Goal: Navigation & Orientation: Find specific page/section

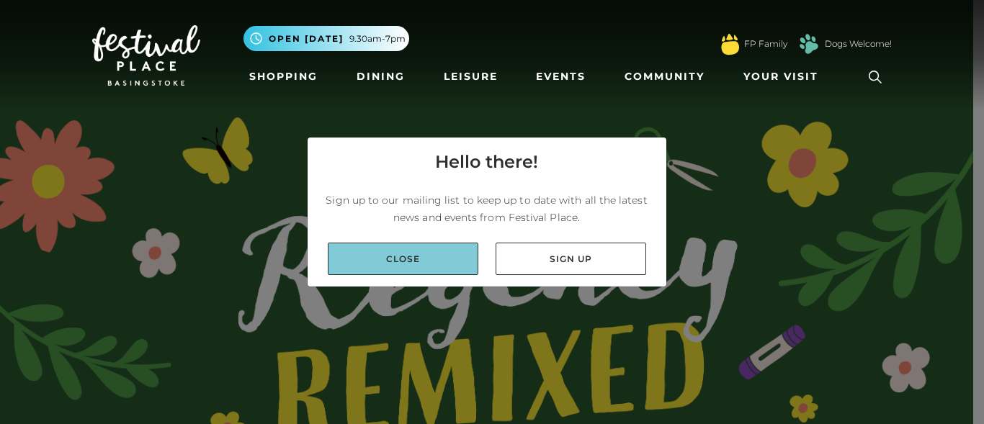
click at [470, 246] on link "Close" at bounding box center [403, 259] width 151 height 32
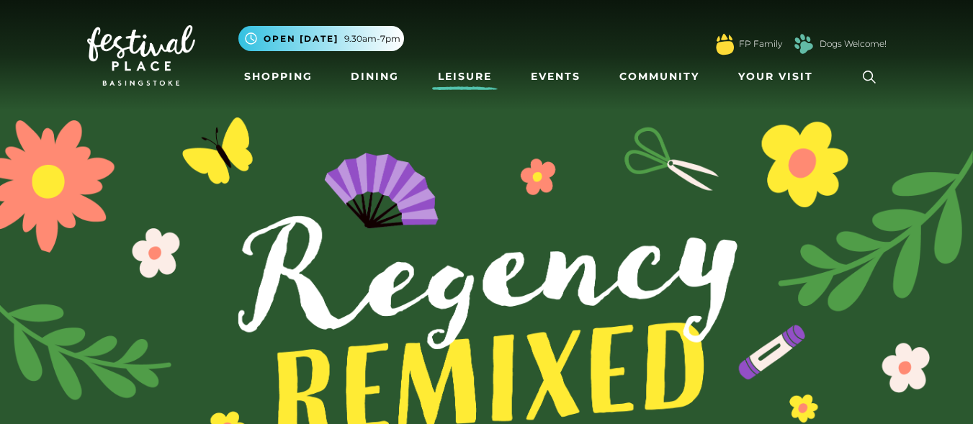
click at [475, 79] on link "Leisure" at bounding box center [465, 76] width 66 height 27
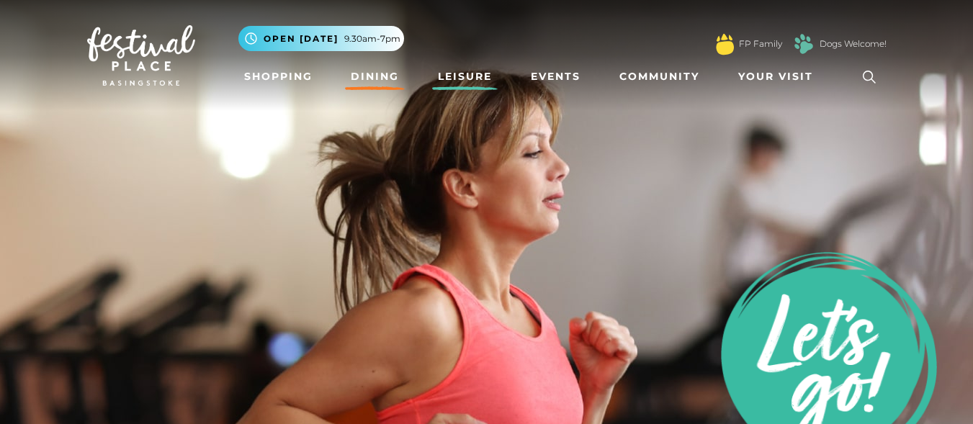
click at [372, 75] on link "Dining" at bounding box center [375, 76] width 60 height 27
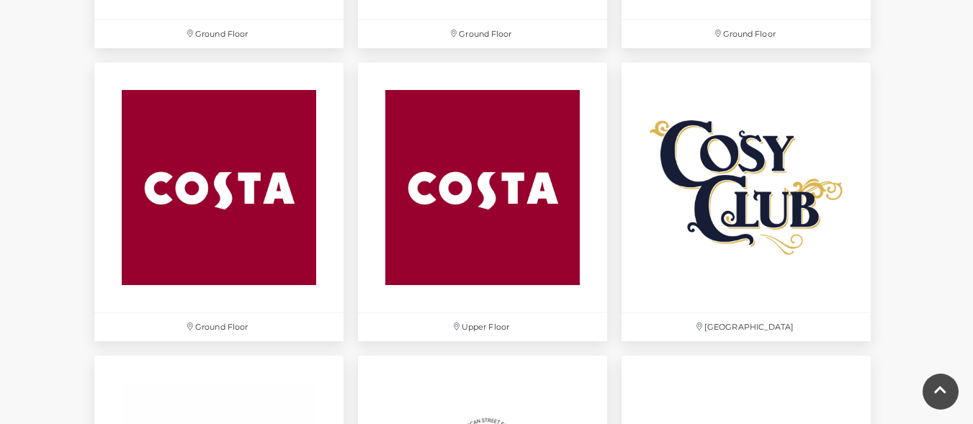
scroll to position [2096, 0]
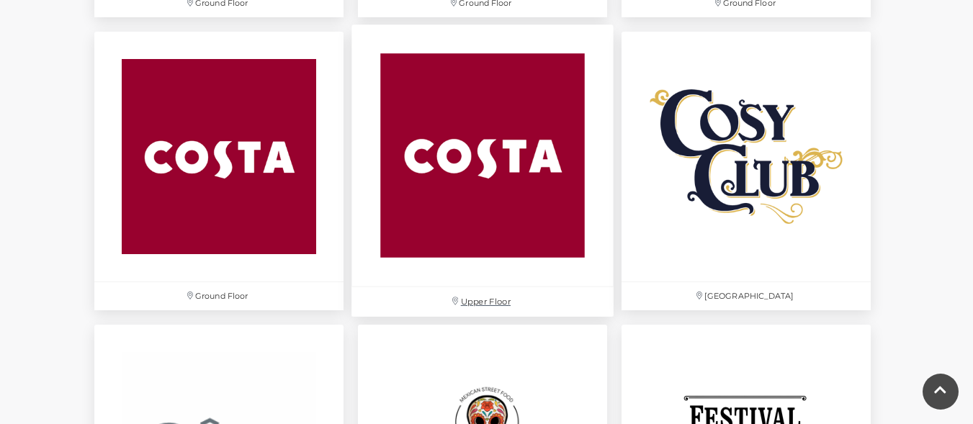
click at [501, 127] on img at bounding box center [483, 156] width 262 height 262
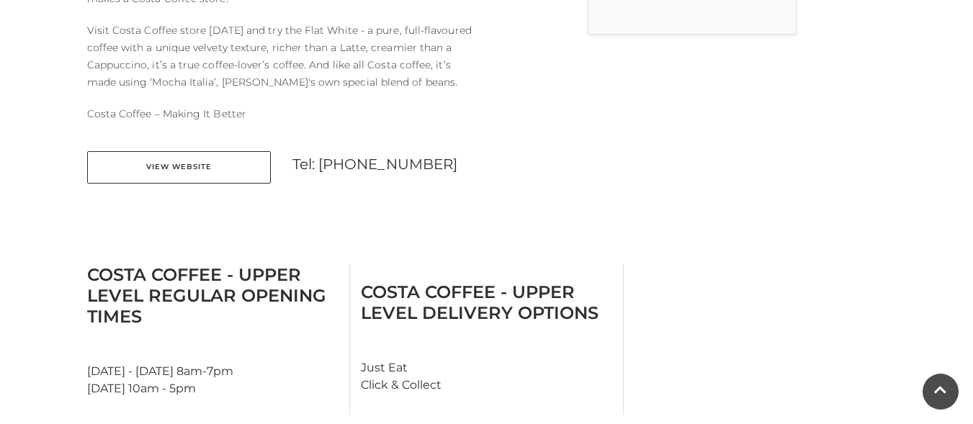
scroll to position [596, 0]
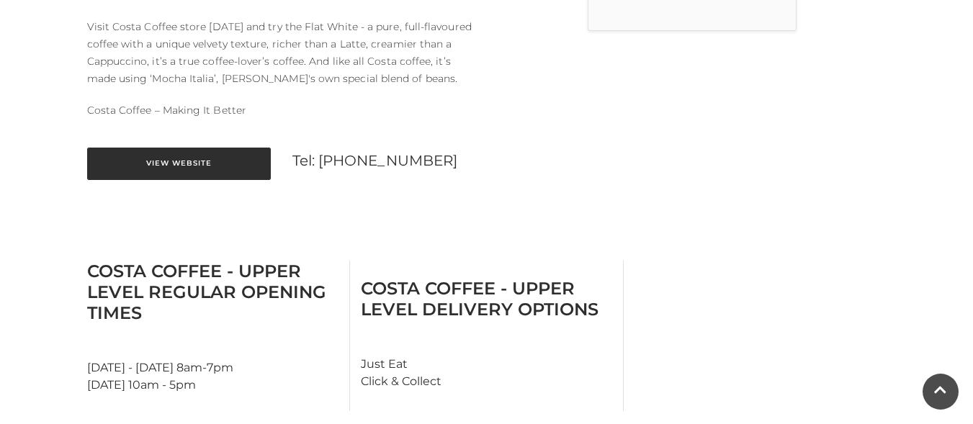
click at [192, 161] on link "View Website" at bounding box center [179, 164] width 184 height 32
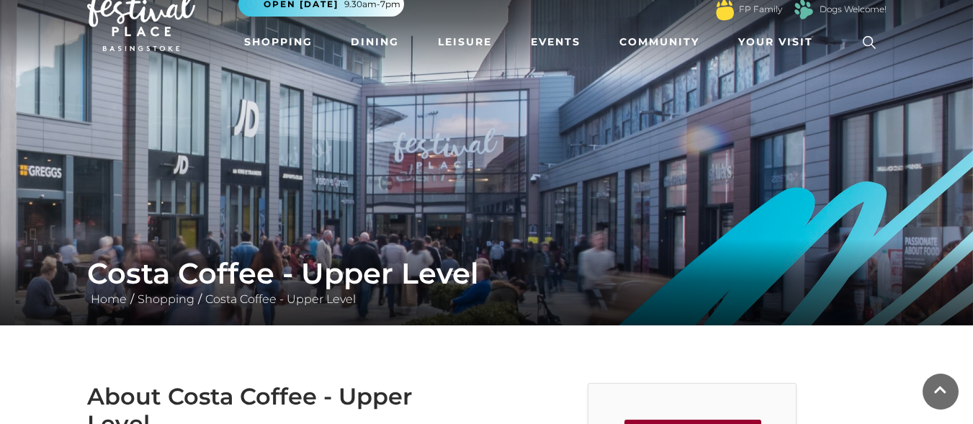
scroll to position [0, 0]
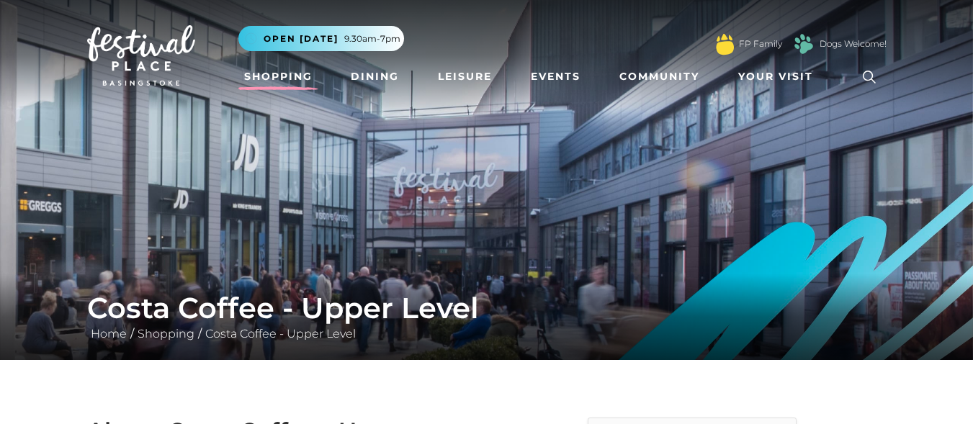
click at [283, 78] on link "Shopping" at bounding box center [278, 76] width 80 height 27
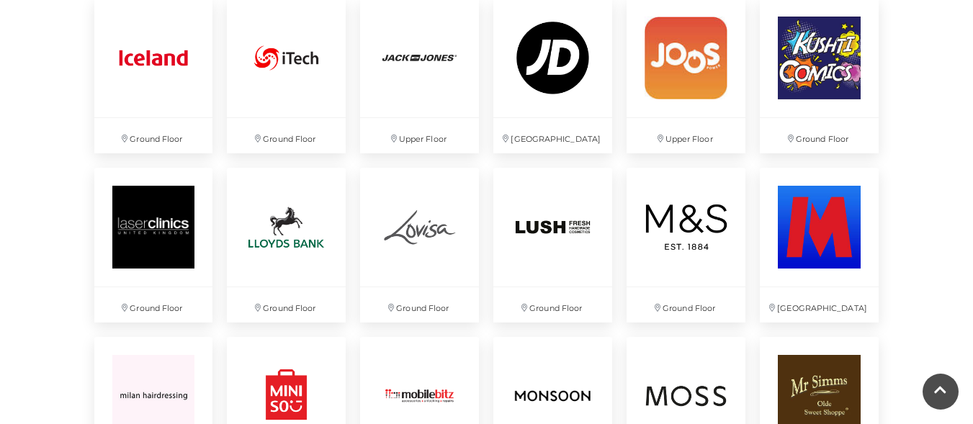
scroll to position [2242, 0]
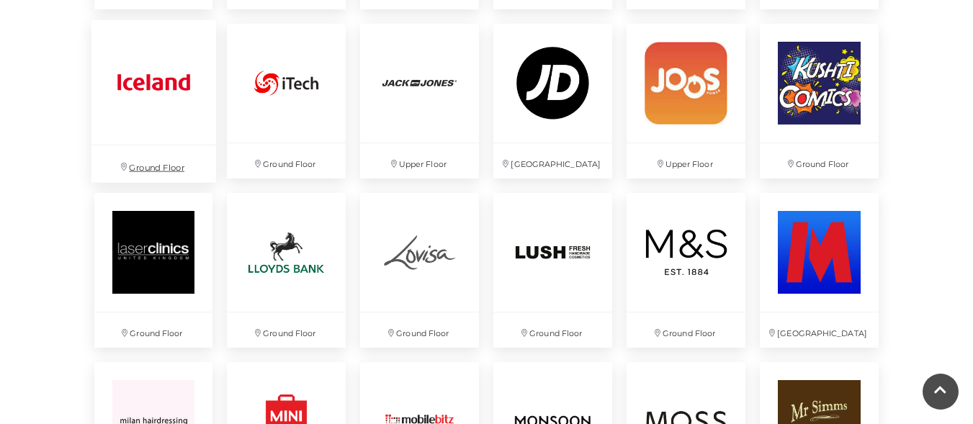
click at [194, 81] on img at bounding box center [153, 81] width 125 height 125
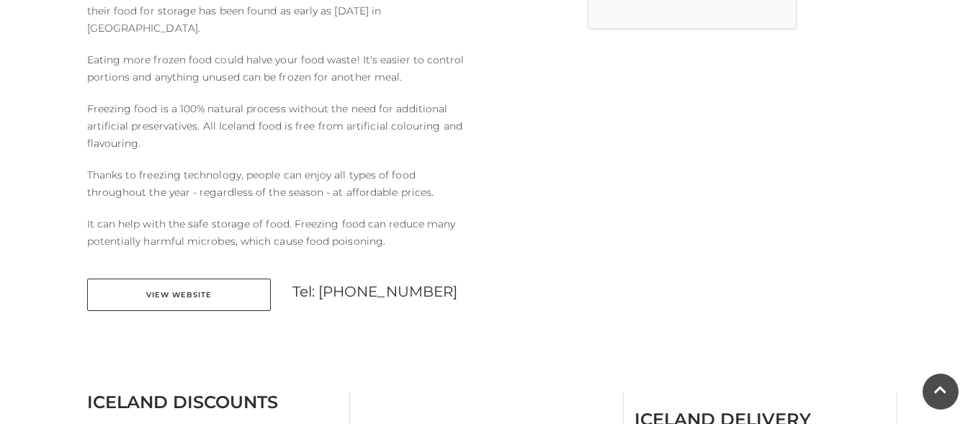
scroll to position [634, 0]
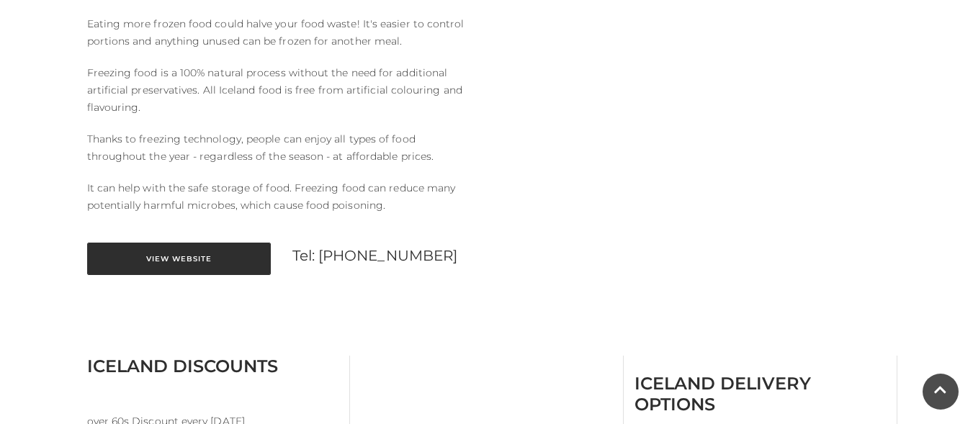
click at [198, 247] on link "View Website" at bounding box center [179, 259] width 184 height 32
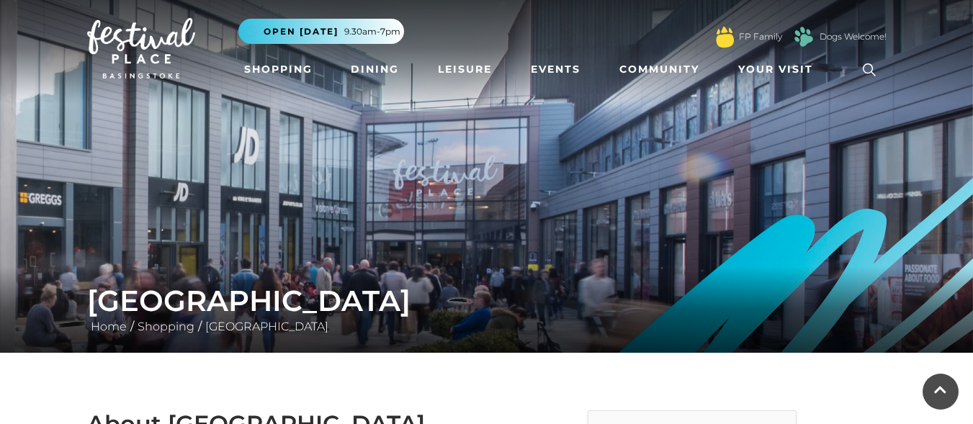
scroll to position [0, 0]
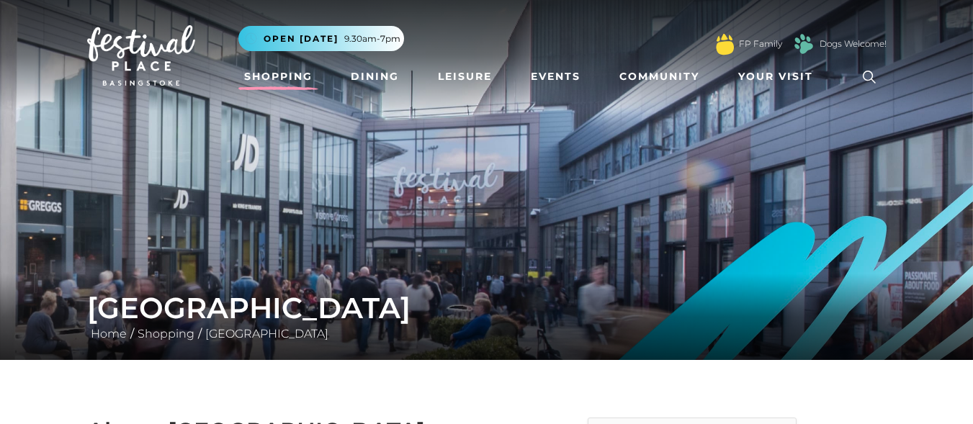
click at [285, 77] on link "Shopping" at bounding box center [278, 76] width 80 height 27
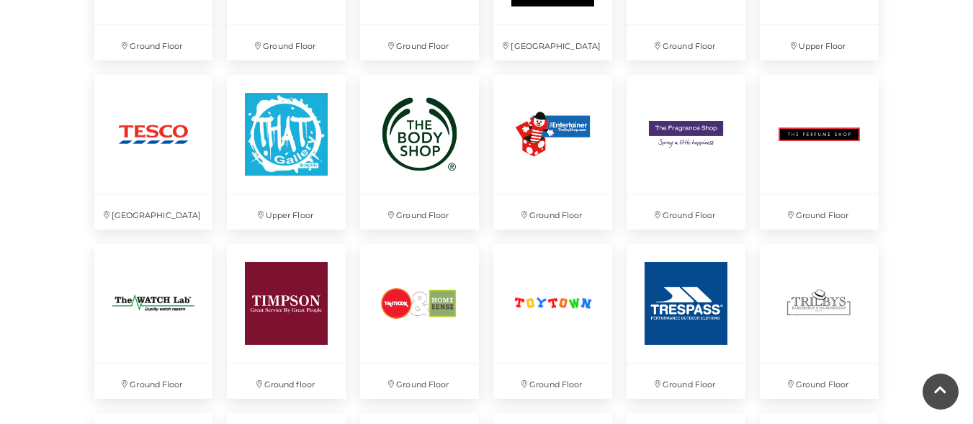
scroll to position [3562, 0]
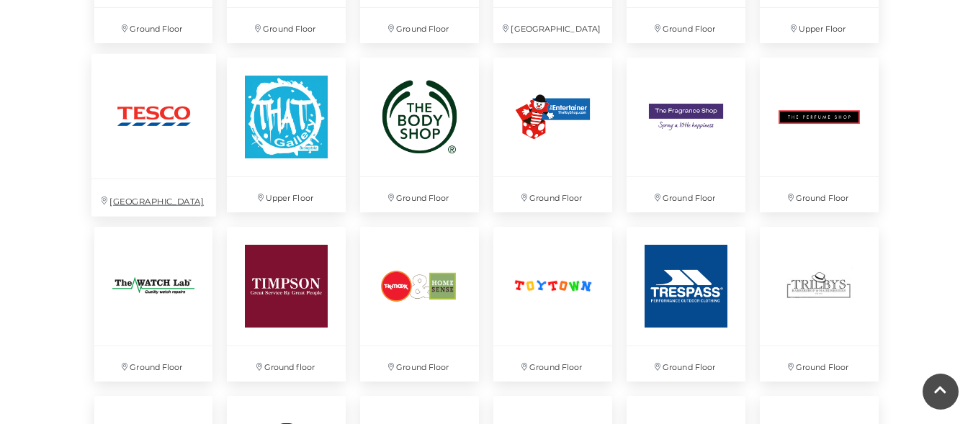
click at [157, 99] on img at bounding box center [153, 116] width 125 height 125
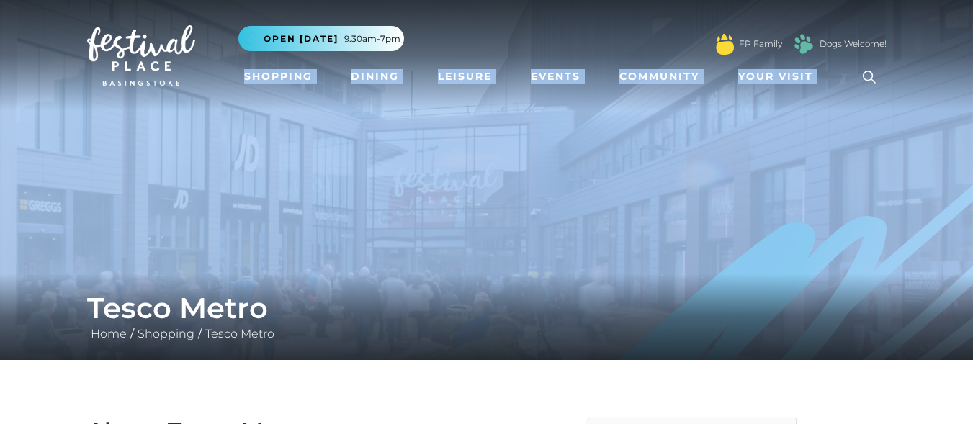
drag, startPoint x: 972, startPoint y: 41, endPoint x: 926, endPoint y: 100, distance: 74.9
click at [926, 100] on nav "Toggle navigation .st5{fill:none;stroke:#FFFFFF;stroke-width:2.29;stroke-miterl…" at bounding box center [486, 55] width 973 height 111
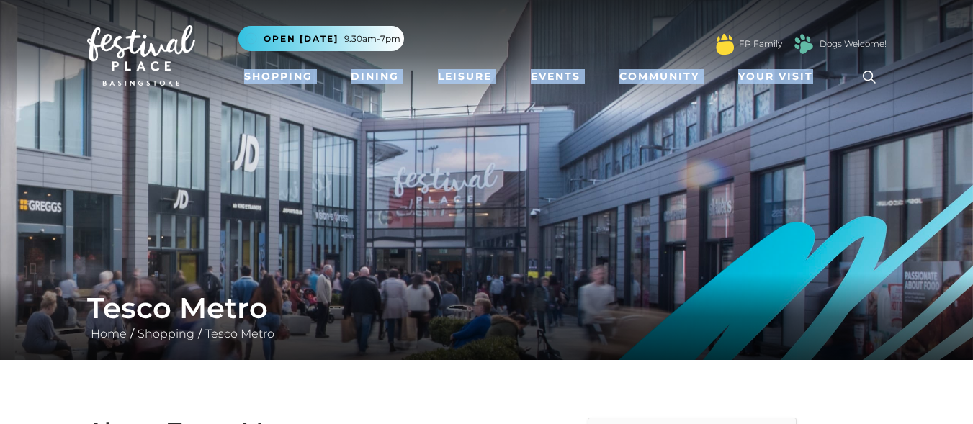
click at [926, 100] on nav "Toggle navigation .st5{fill:none;stroke:#FFFFFF;stroke-width:2.29;stroke-miterl…" at bounding box center [486, 55] width 973 height 111
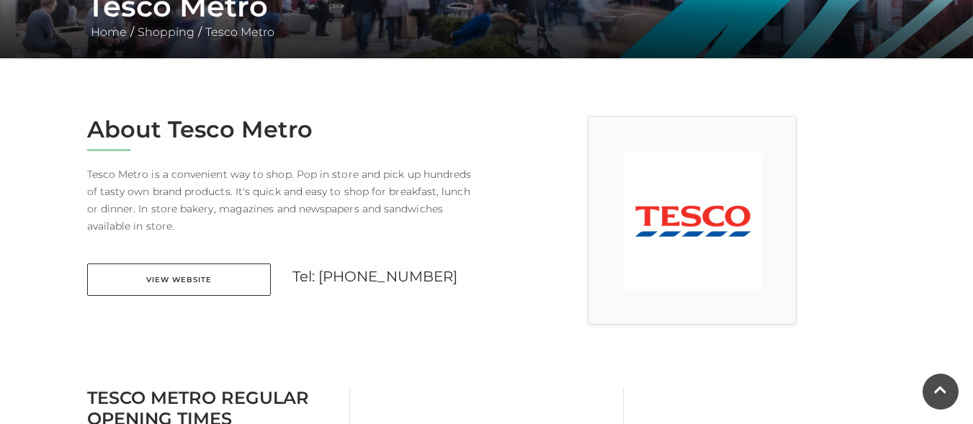
scroll to position [314, 0]
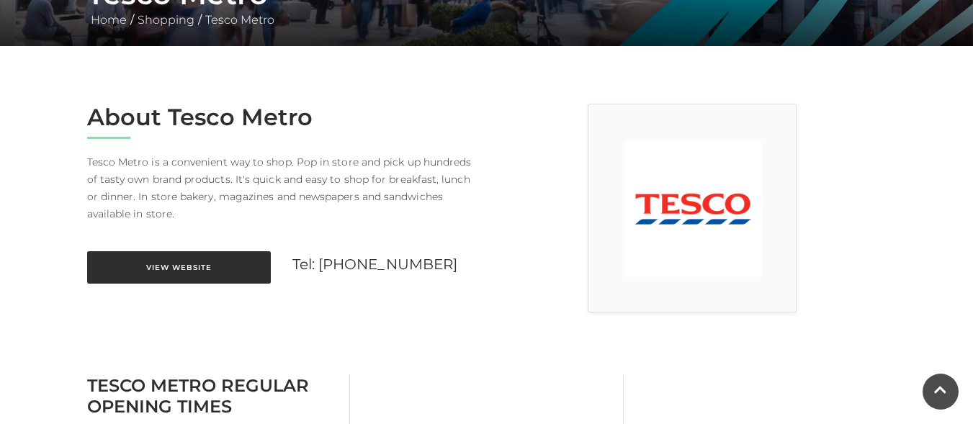
click at [214, 267] on link "View Website" at bounding box center [179, 267] width 184 height 32
